Goal: Information Seeking & Learning: Learn about a topic

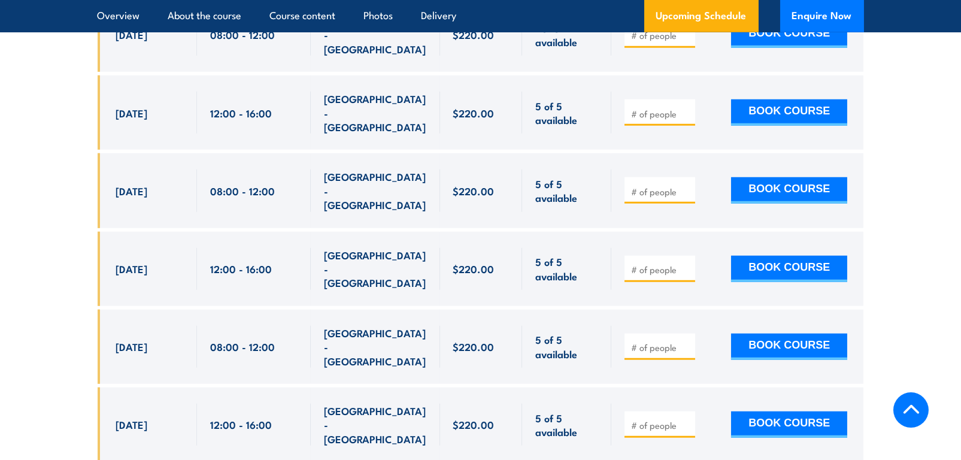
scroll to position [2752, 0]
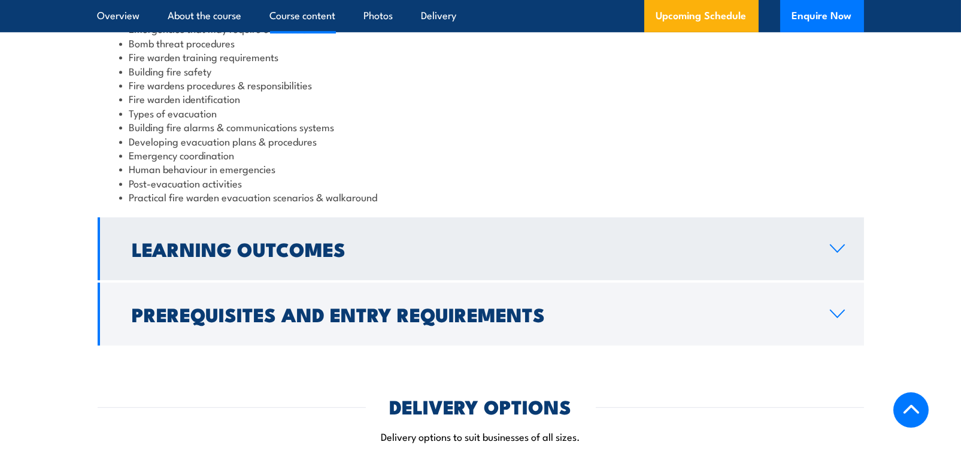
scroll to position [1436, 0]
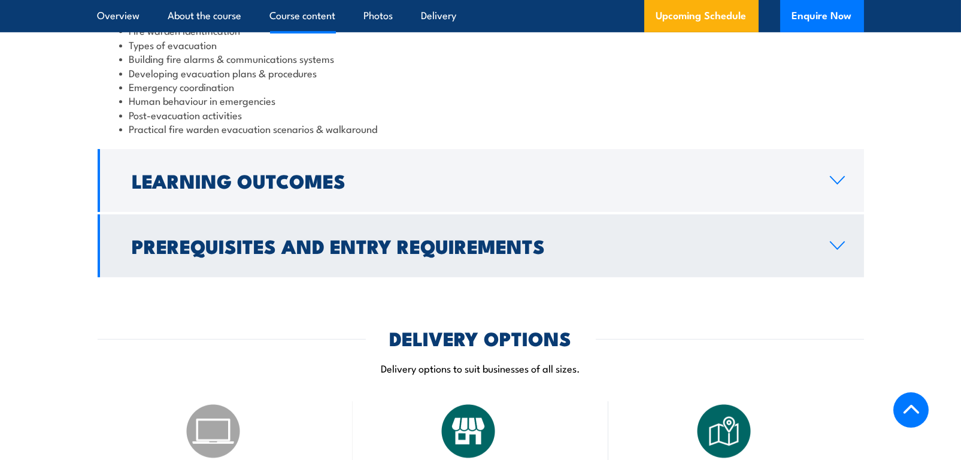
click at [836, 247] on icon at bounding box center [837, 245] width 14 height 7
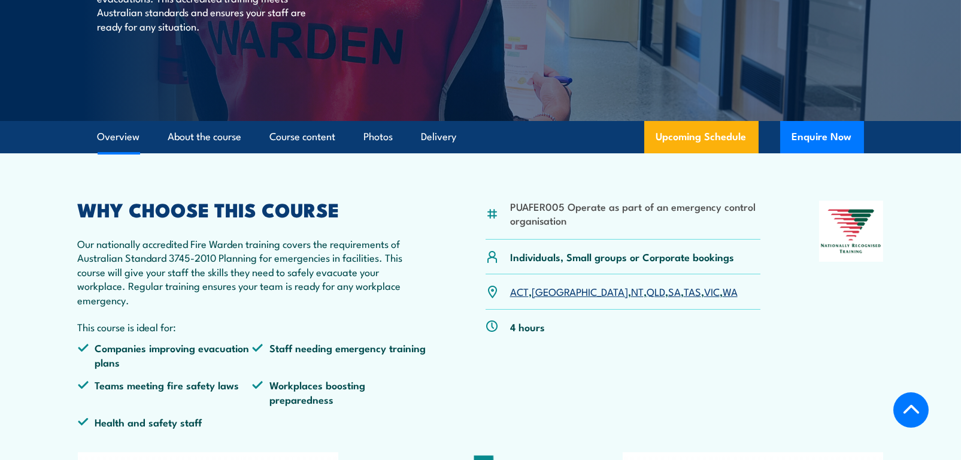
scroll to position [189, 0]
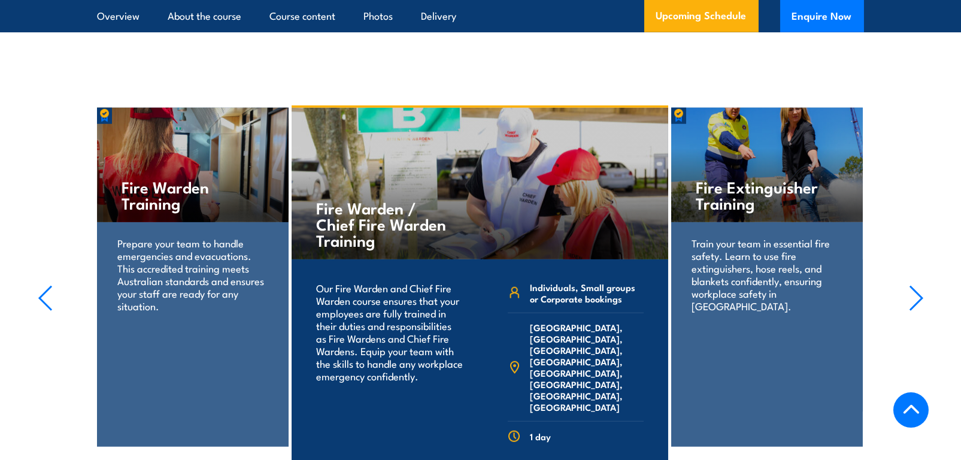
scroll to position [2777, 0]
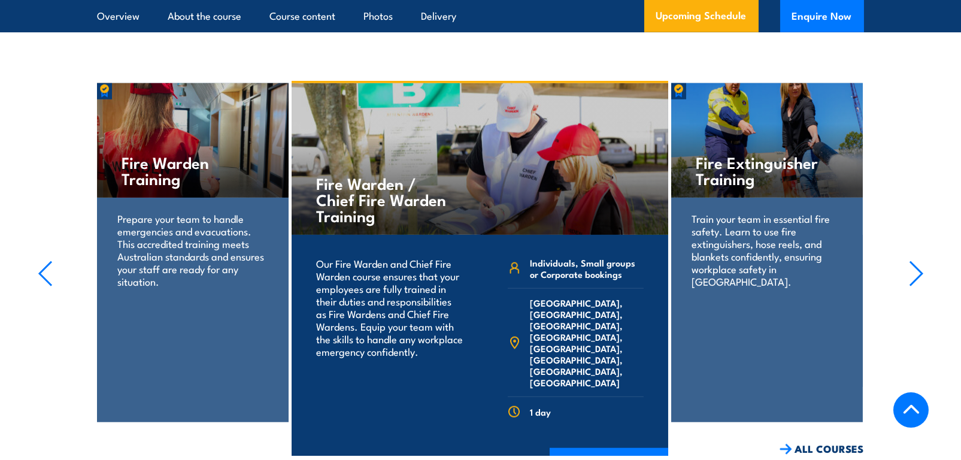
click at [220, 212] on p "Prepare your team to handle emergencies and evacuations. This accredited traini…" at bounding box center [192, 249] width 150 height 75
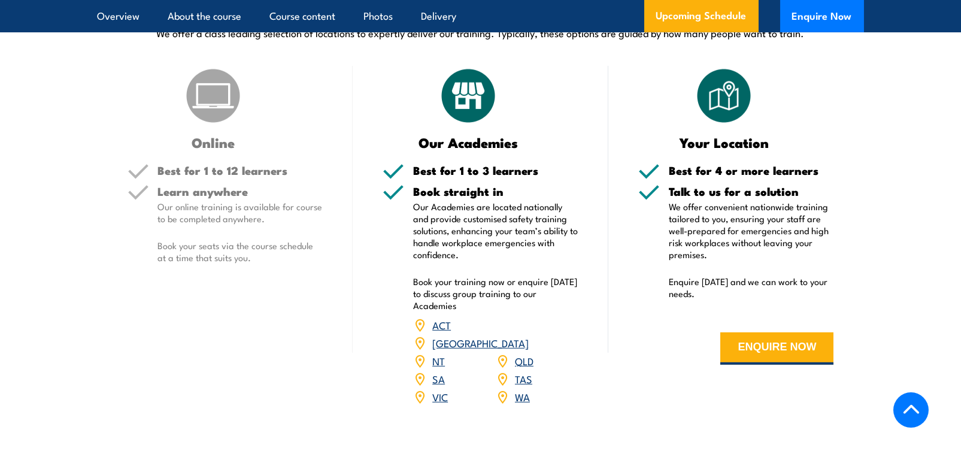
scroll to position [1460, 0]
